Goal: Information Seeking & Learning: Check status

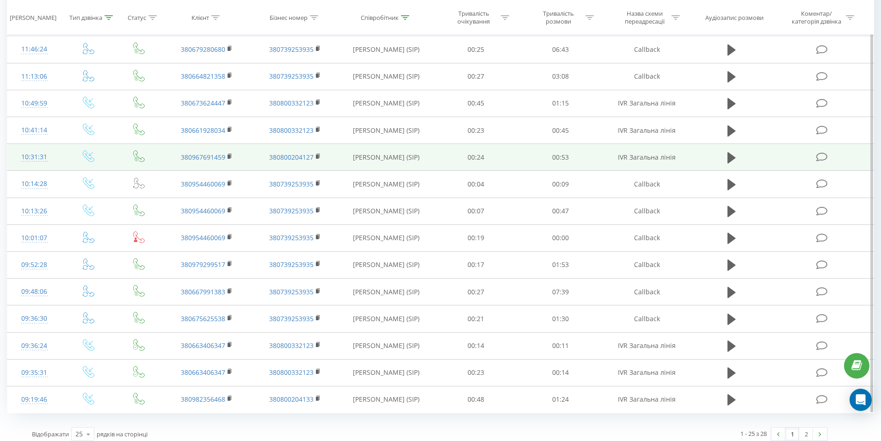
scroll to position [405, 0]
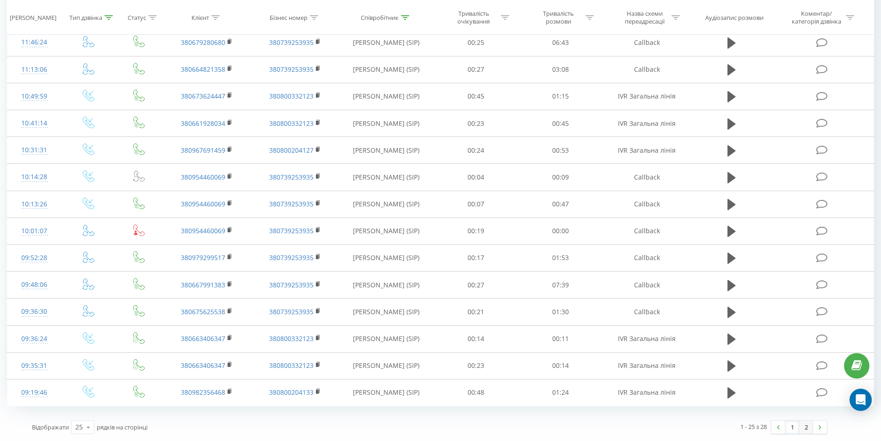
click at [804, 424] on link "2" at bounding box center [806, 426] width 14 height 13
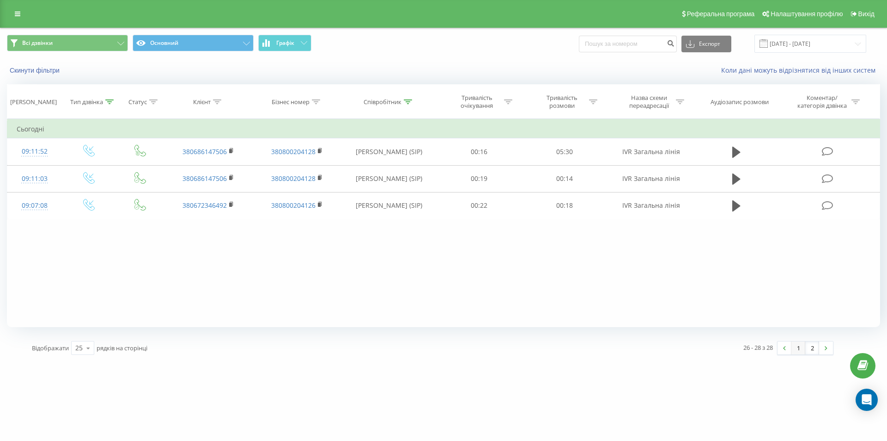
click at [800, 349] on link "1" at bounding box center [799, 347] width 14 height 13
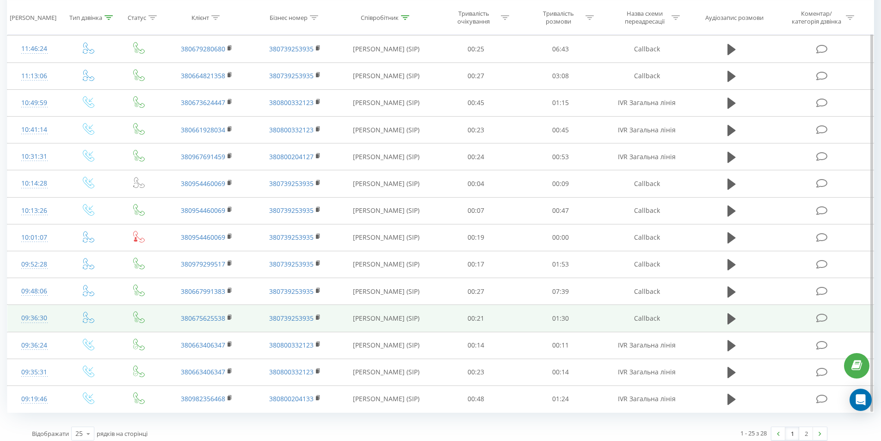
scroll to position [405, 0]
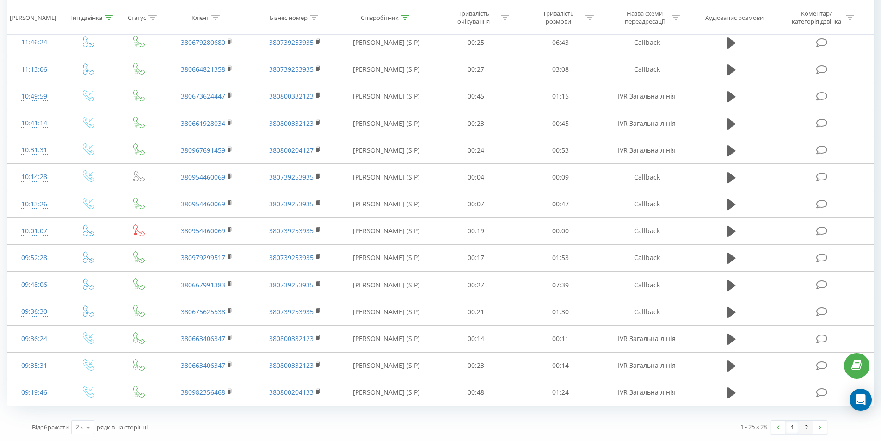
click at [805, 427] on link "2" at bounding box center [806, 426] width 14 height 13
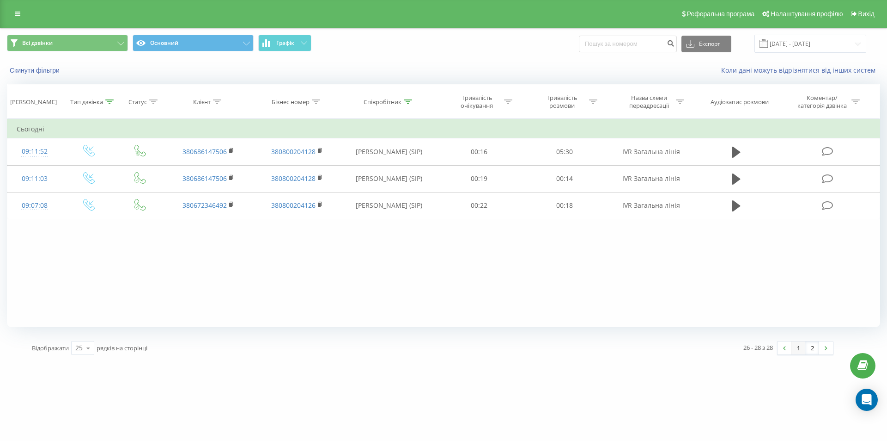
click at [797, 349] on link "1" at bounding box center [799, 347] width 14 height 13
